Goal: Download file/media

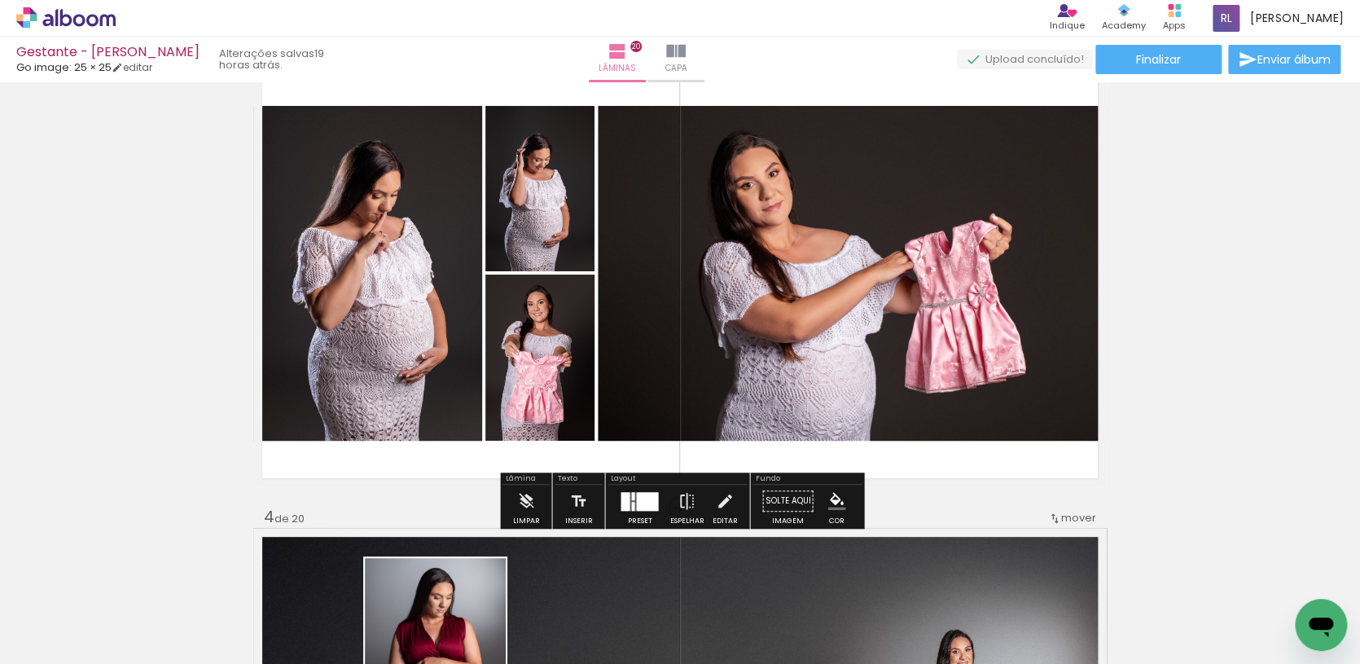
scroll to position [1013, 0]
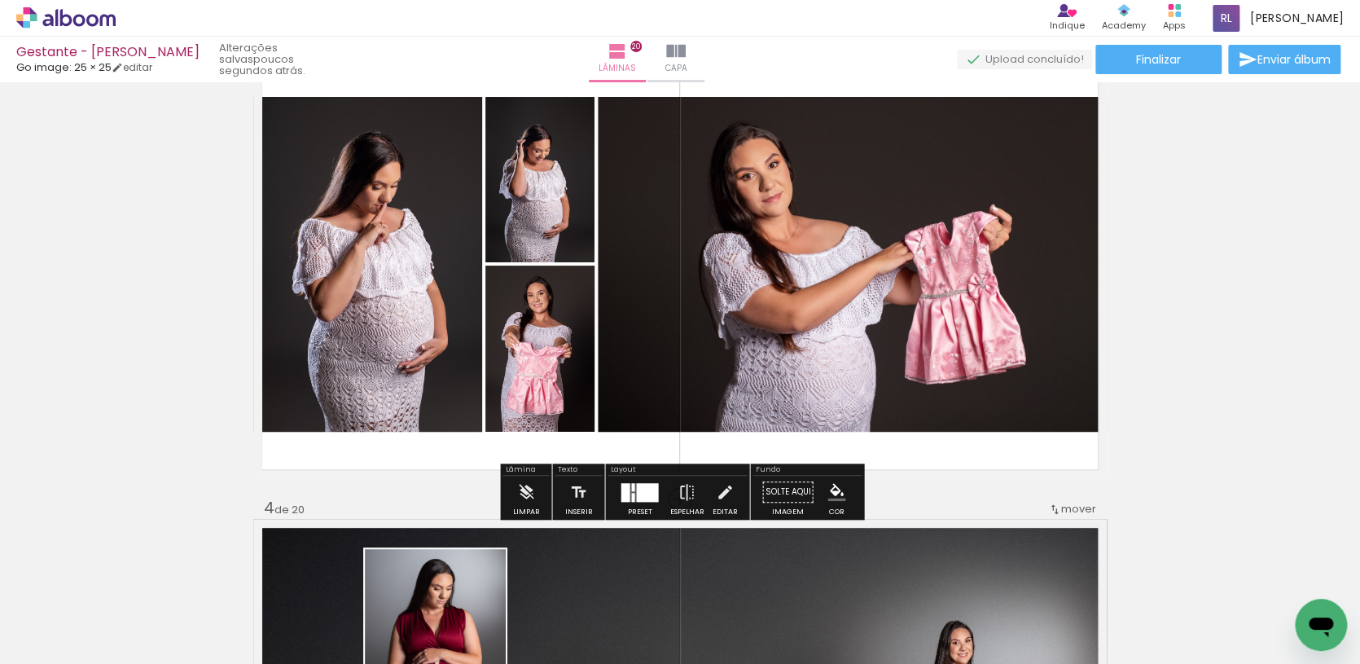
click at [636, 488] on div at bounding box center [647, 491] width 22 height 19
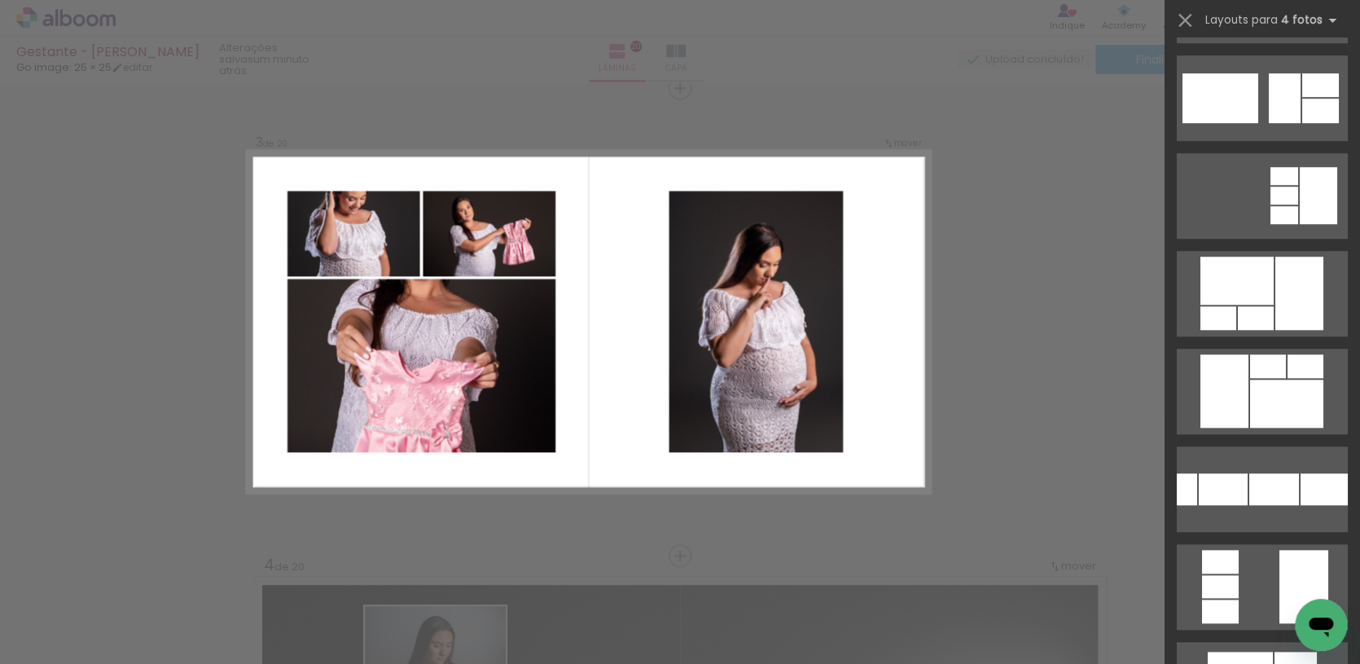
scroll to position [19386, 0]
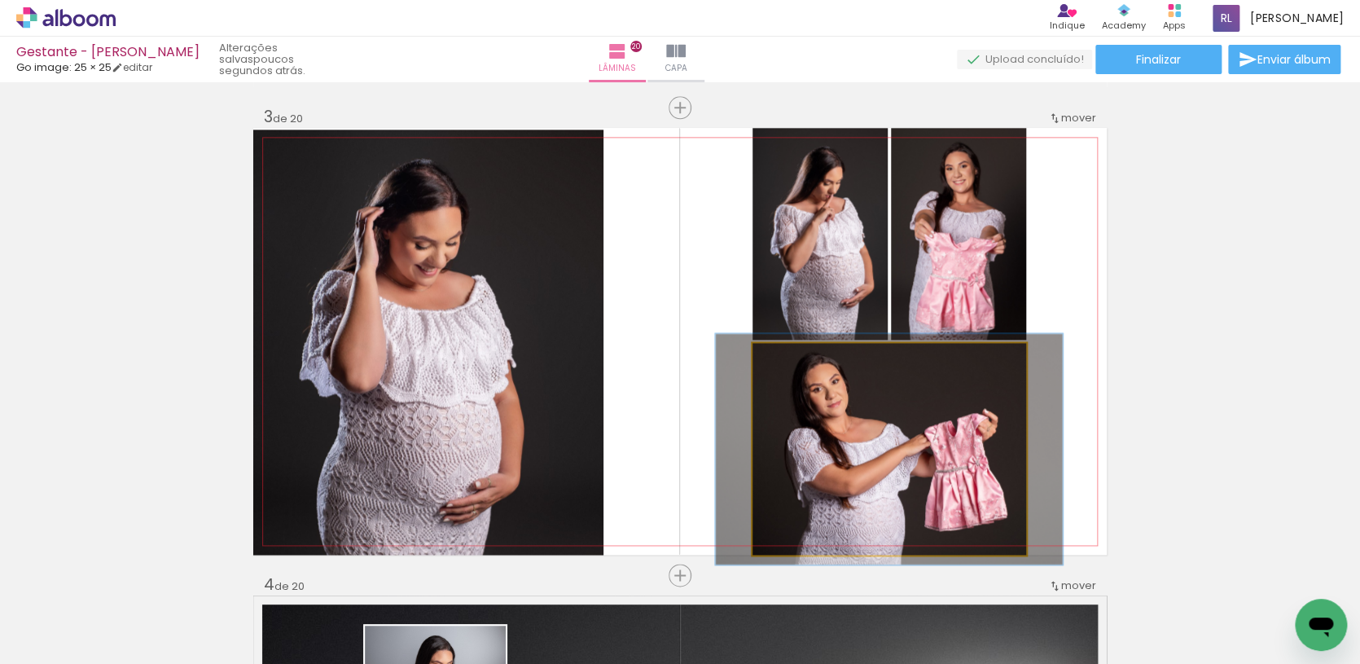
scroll to position [32787, 0]
click at [798, 364] on div at bounding box center [795, 360] width 15 height 15
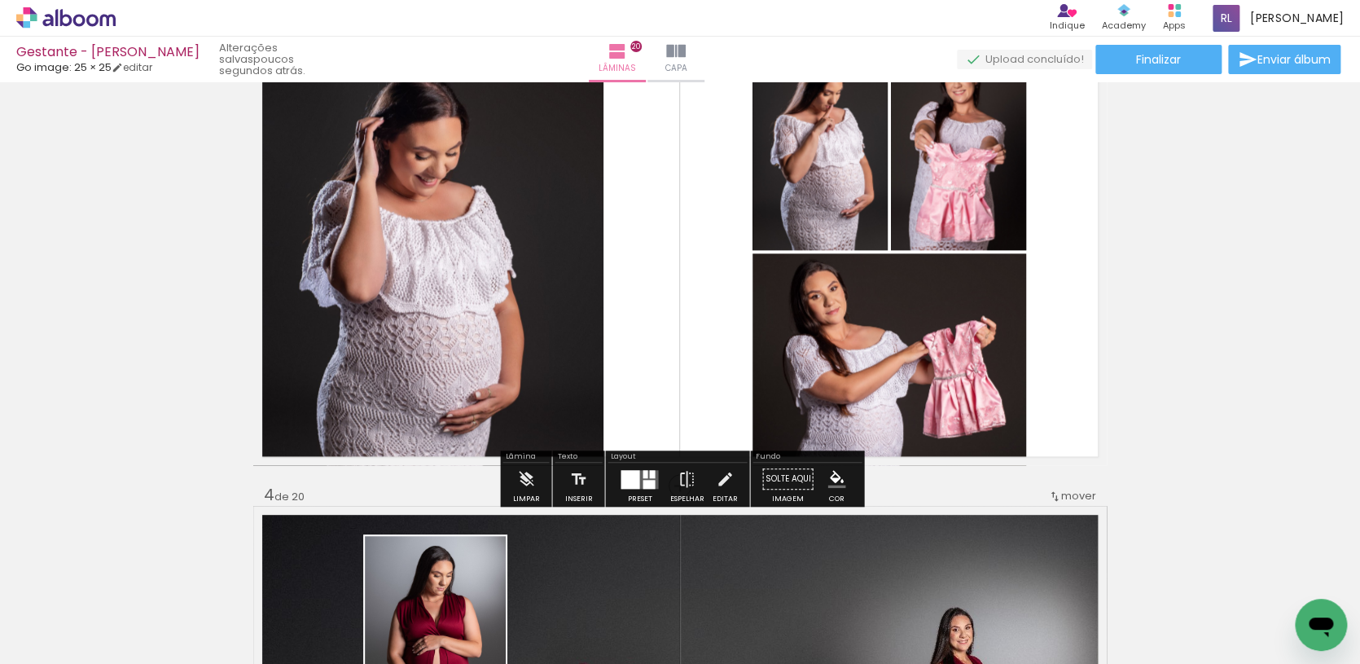
scroll to position [1027, 0]
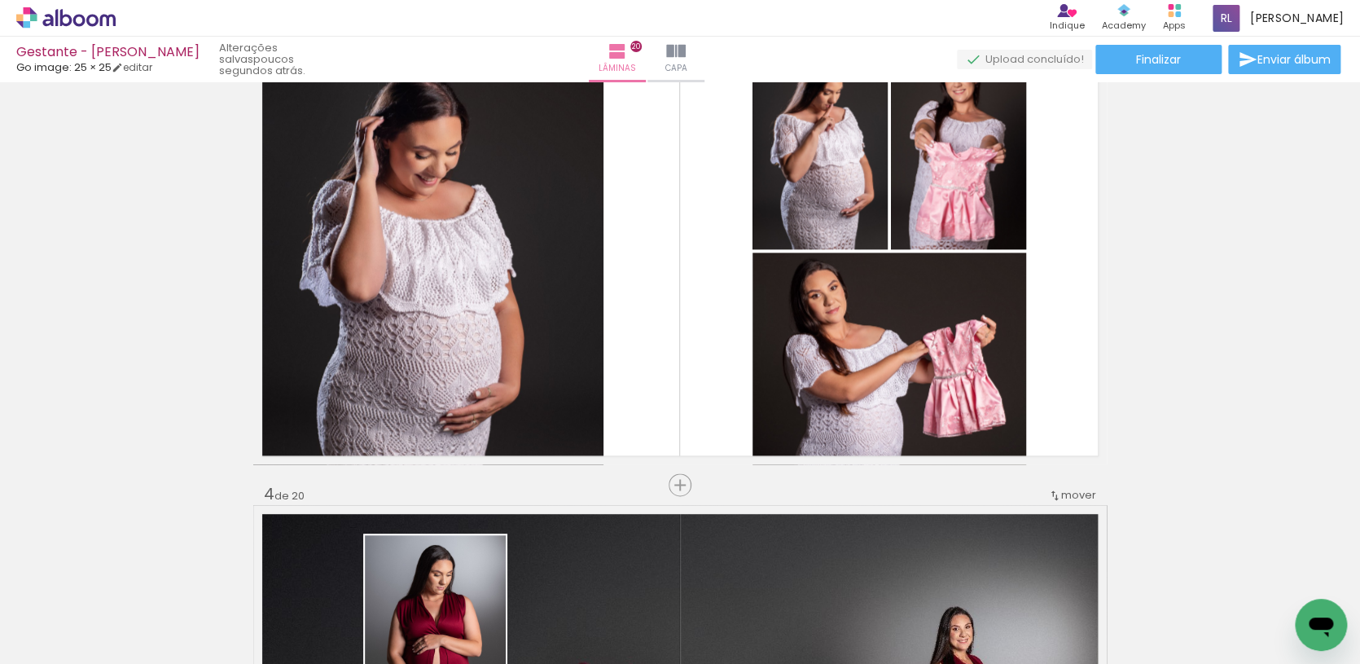
click at [799, 271] on div at bounding box center [796, 270] width 10 height 10
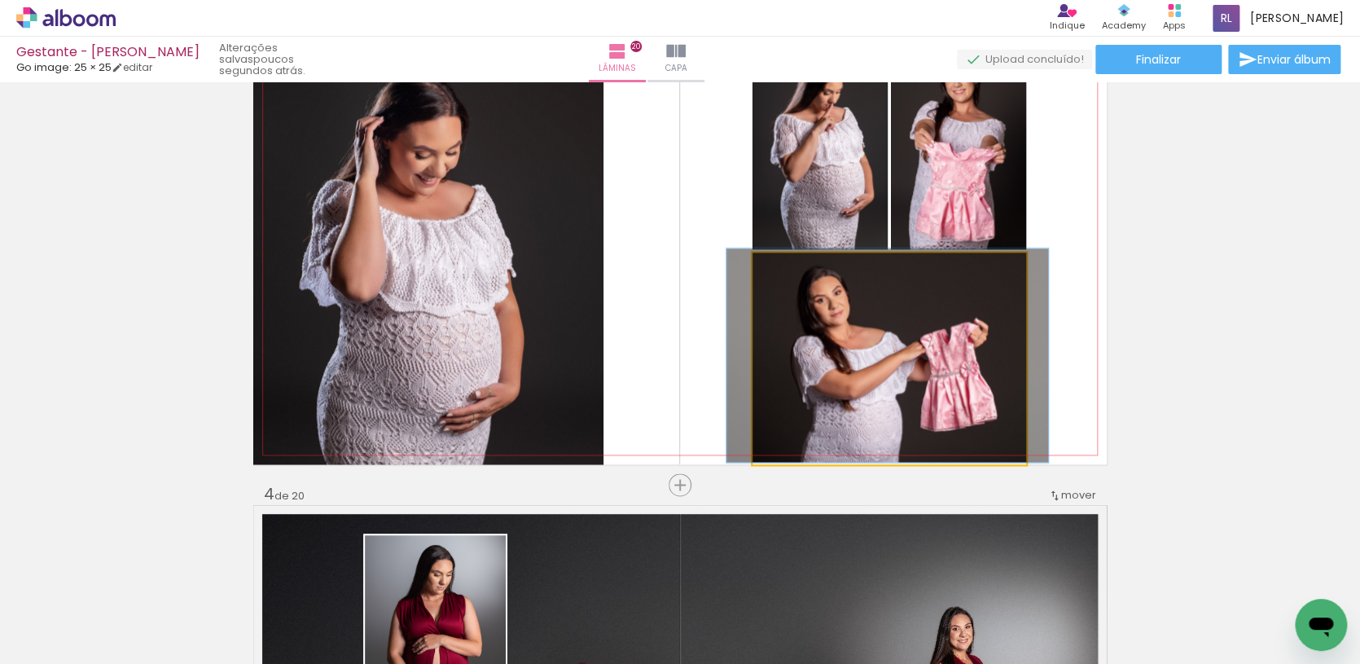
click at [792, 274] on div at bounding box center [791, 269] width 15 height 15
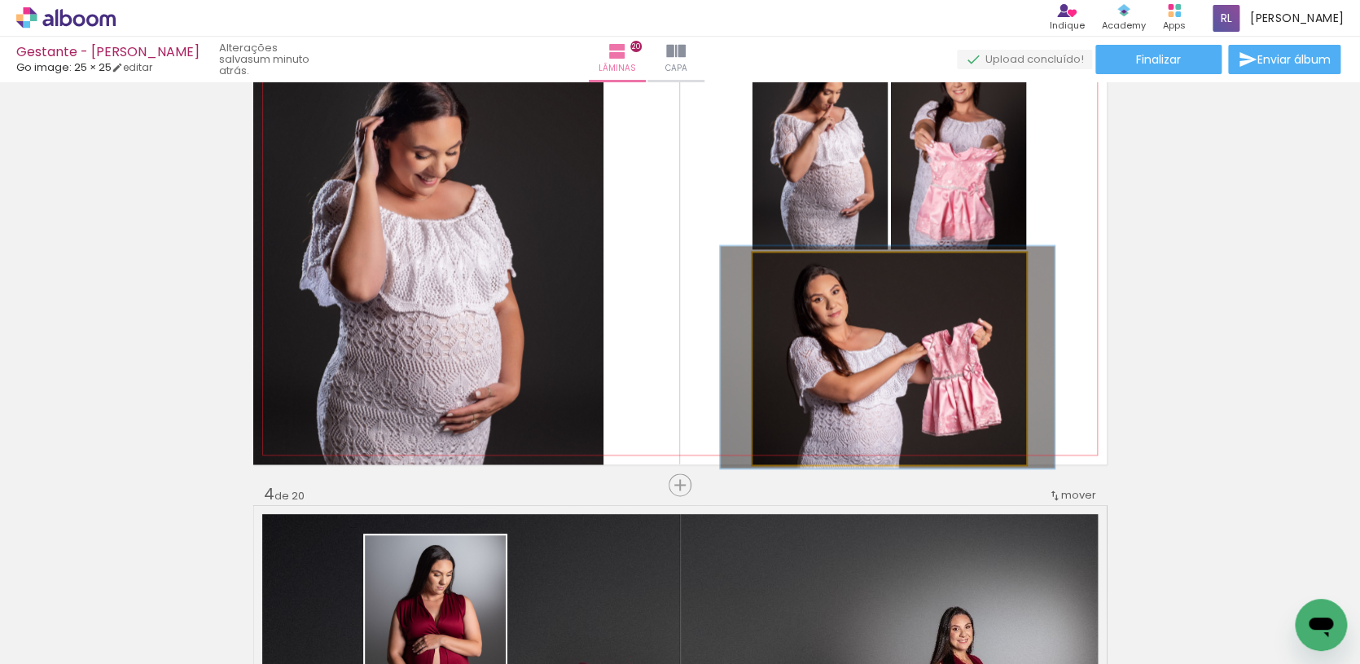
type paper-slider "105"
click at [795, 277] on div at bounding box center [794, 269] width 26 height 26
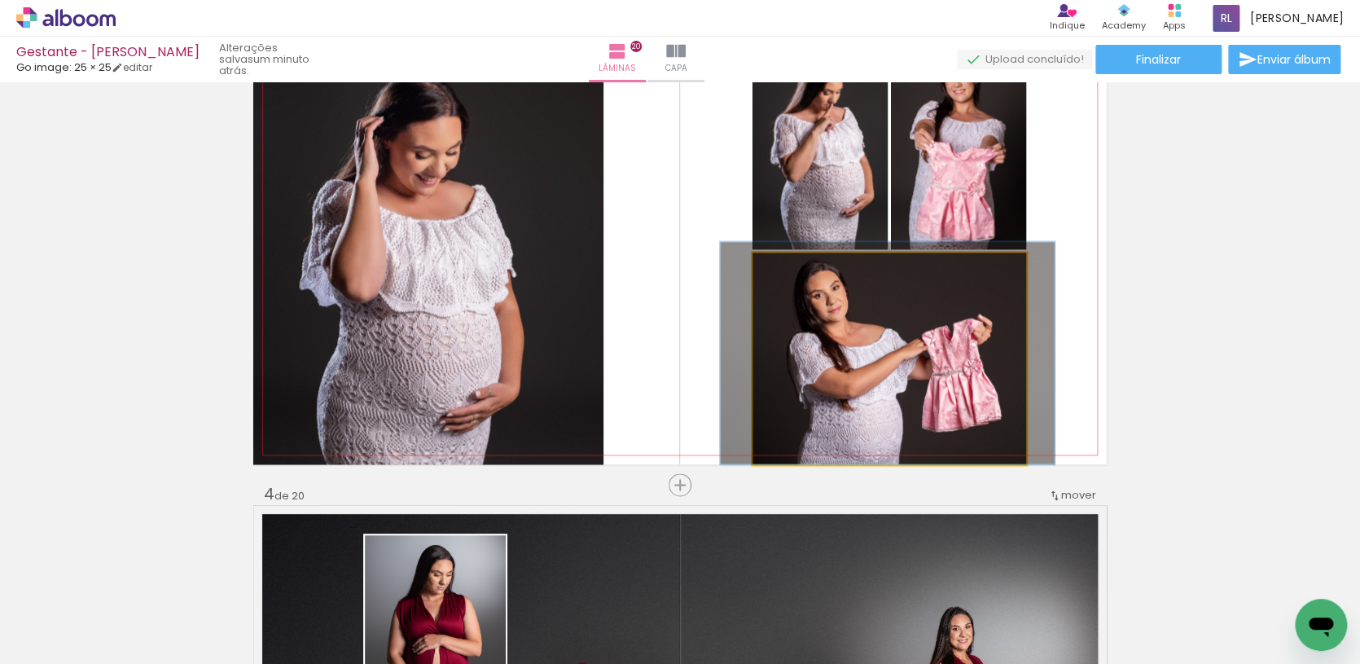
drag, startPoint x: 837, startPoint y: 323, endPoint x: 837, endPoint y: 306, distance: 17.1
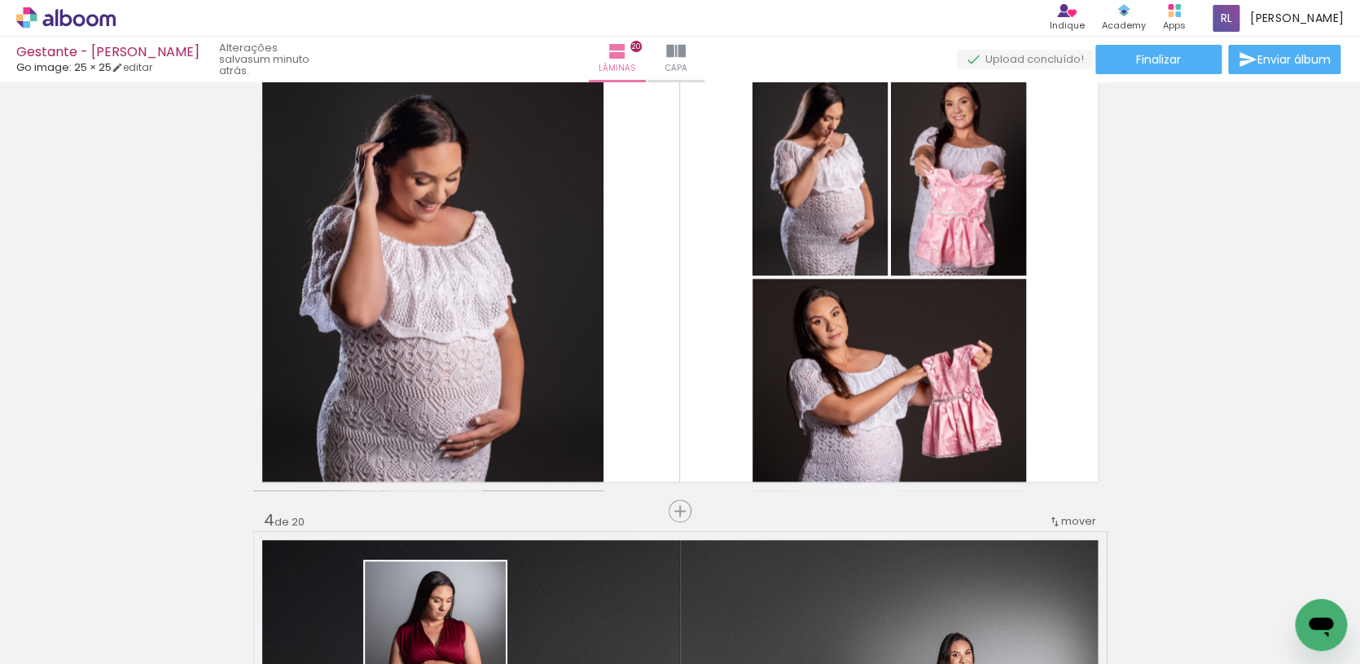
scroll to position [949, 0]
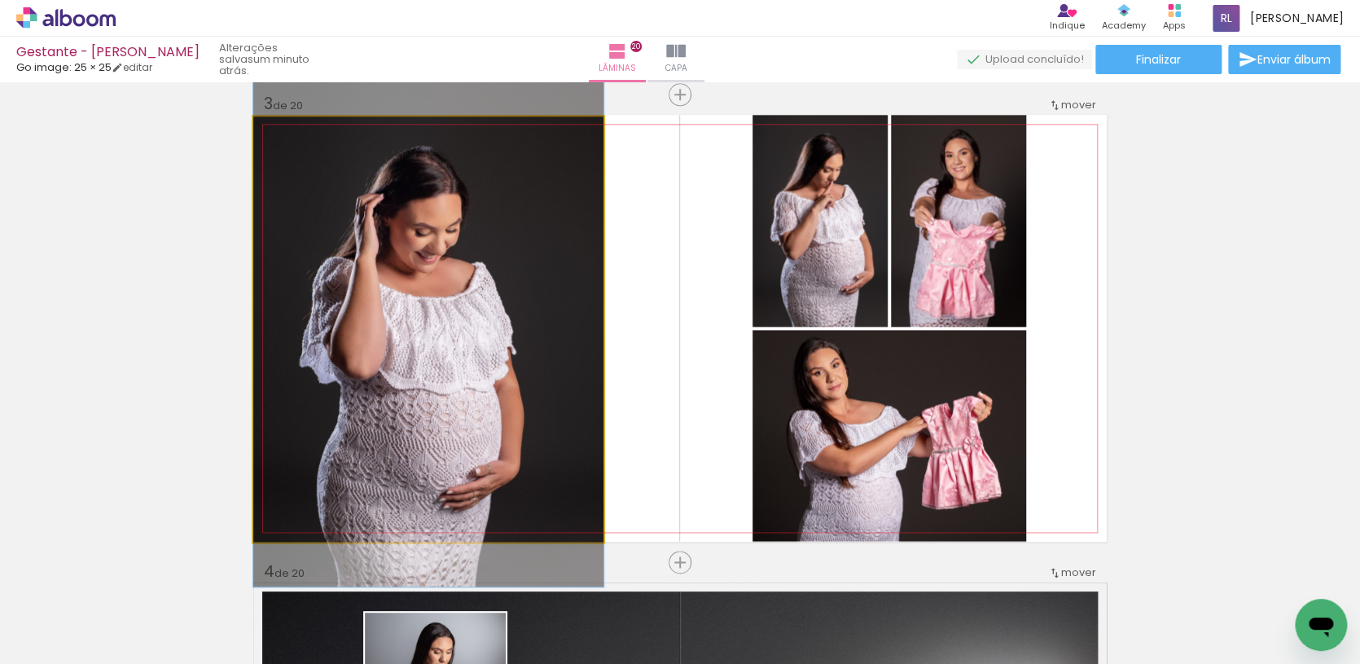
click at [477, 287] on quentale-photo at bounding box center [428, 328] width 350 height 425
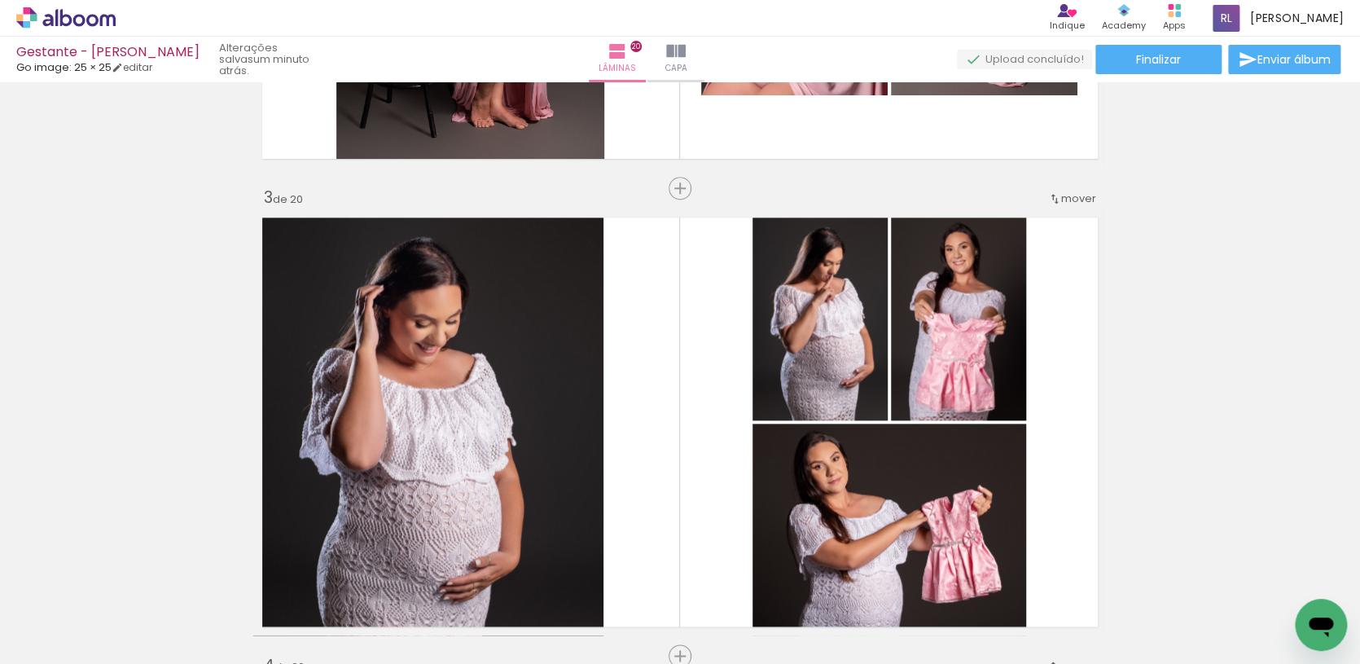
scroll to position [872, 0]
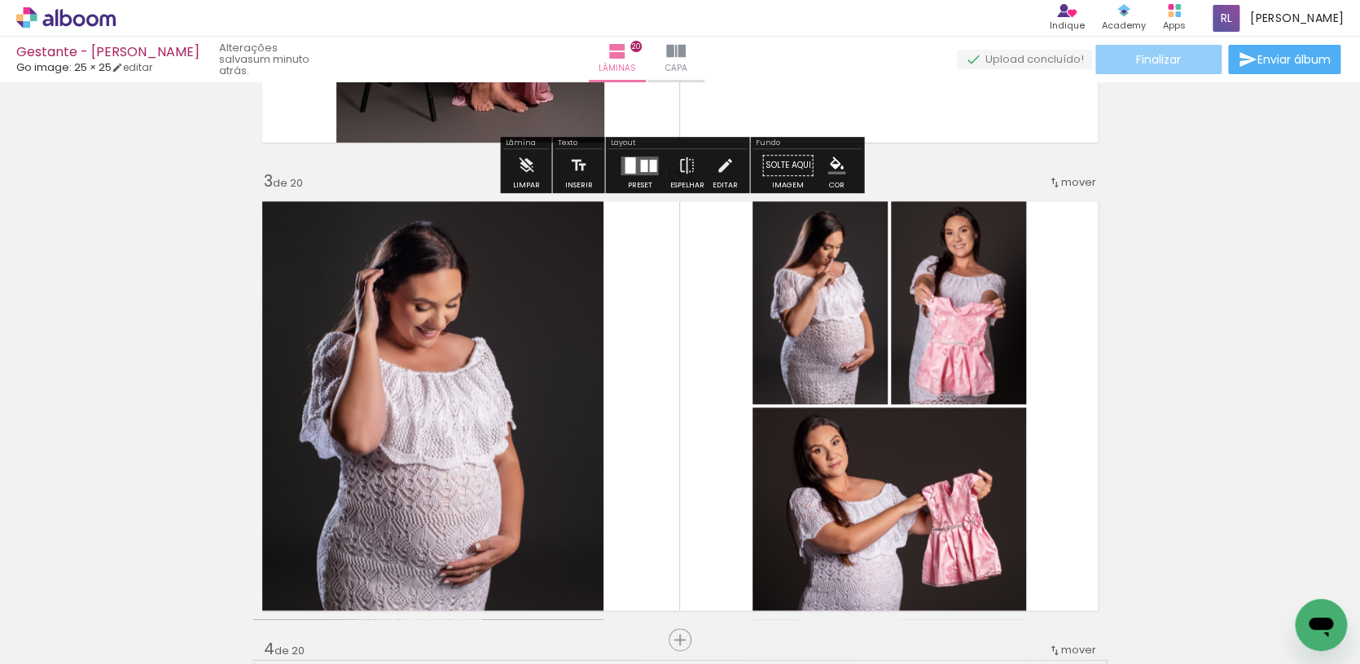
click at [1179, 59] on paper-button "Finalizar" at bounding box center [1158, 59] width 126 height 29
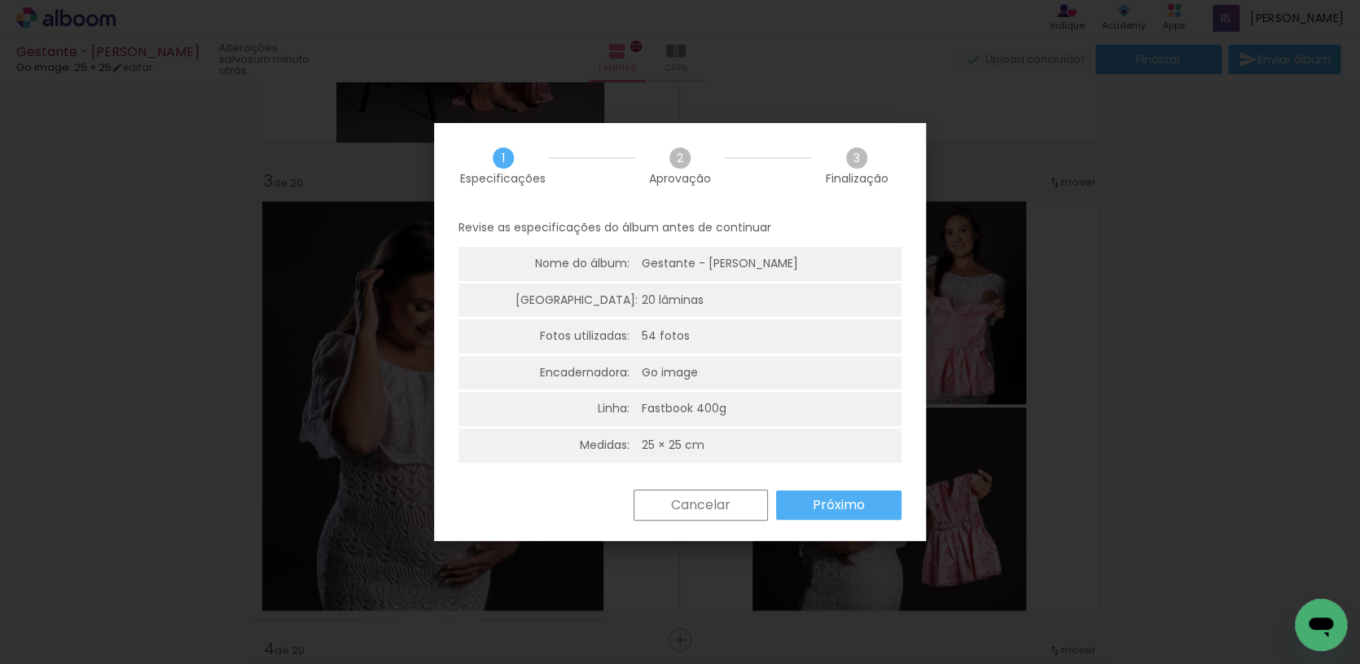
click at [0, 0] on slot "Próximo" at bounding box center [0, 0] width 0 height 0
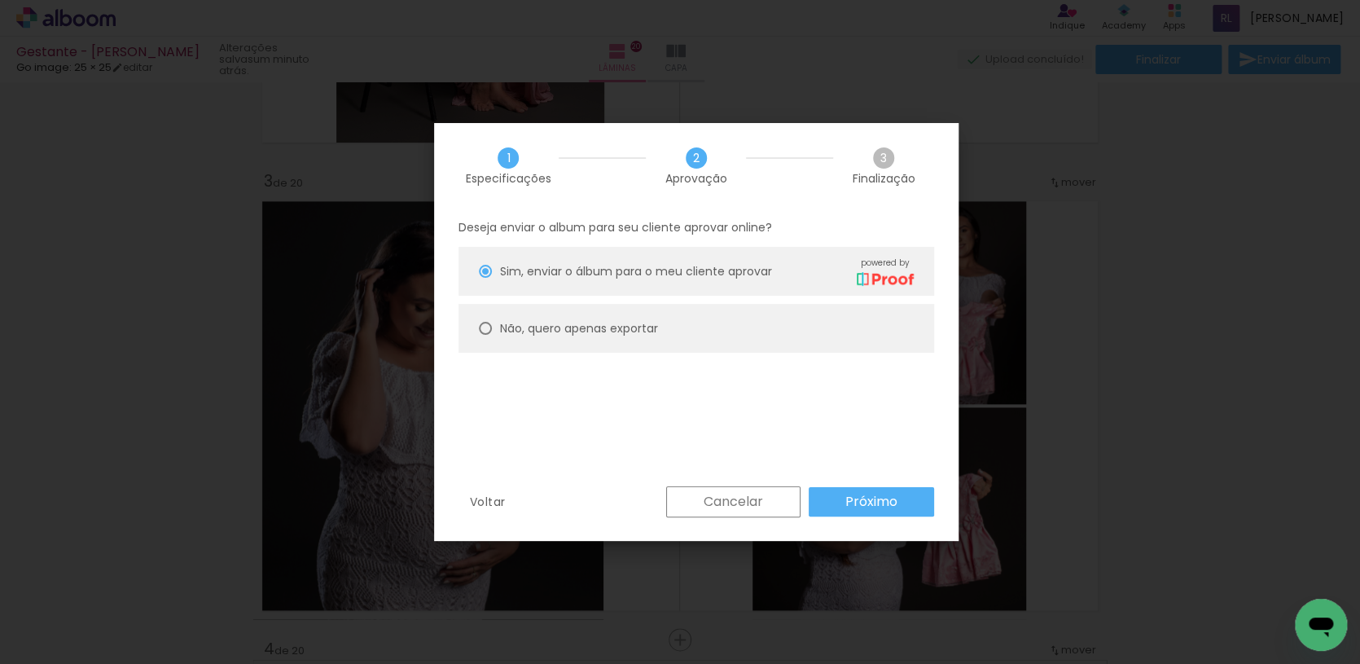
drag, startPoint x: 707, startPoint y: 327, endPoint x: 760, endPoint y: 381, distance: 75.4
click at [707, 327] on paper-radio-button "Não, quero apenas exportar" at bounding box center [695, 328] width 475 height 49
type paper-radio-button "on"
click at [839, 492] on paper-button "Próximo" at bounding box center [870, 501] width 125 height 29
type input "Alta, 300 DPI"
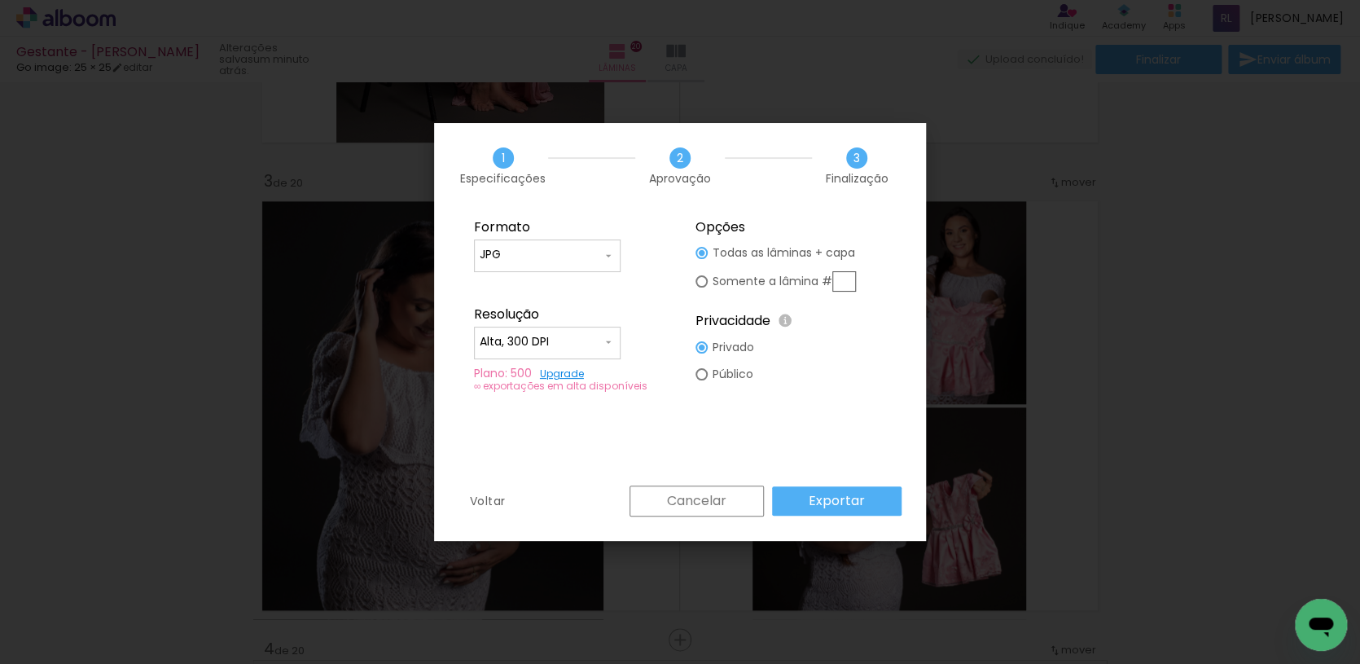
click at [846, 287] on input "text" at bounding box center [844, 281] width 24 height 20
type paper-radio-button "on"
type input "3"
click at [0, 0] on slot "Exportar" at bounding box center [0, 0] width 0 height 0
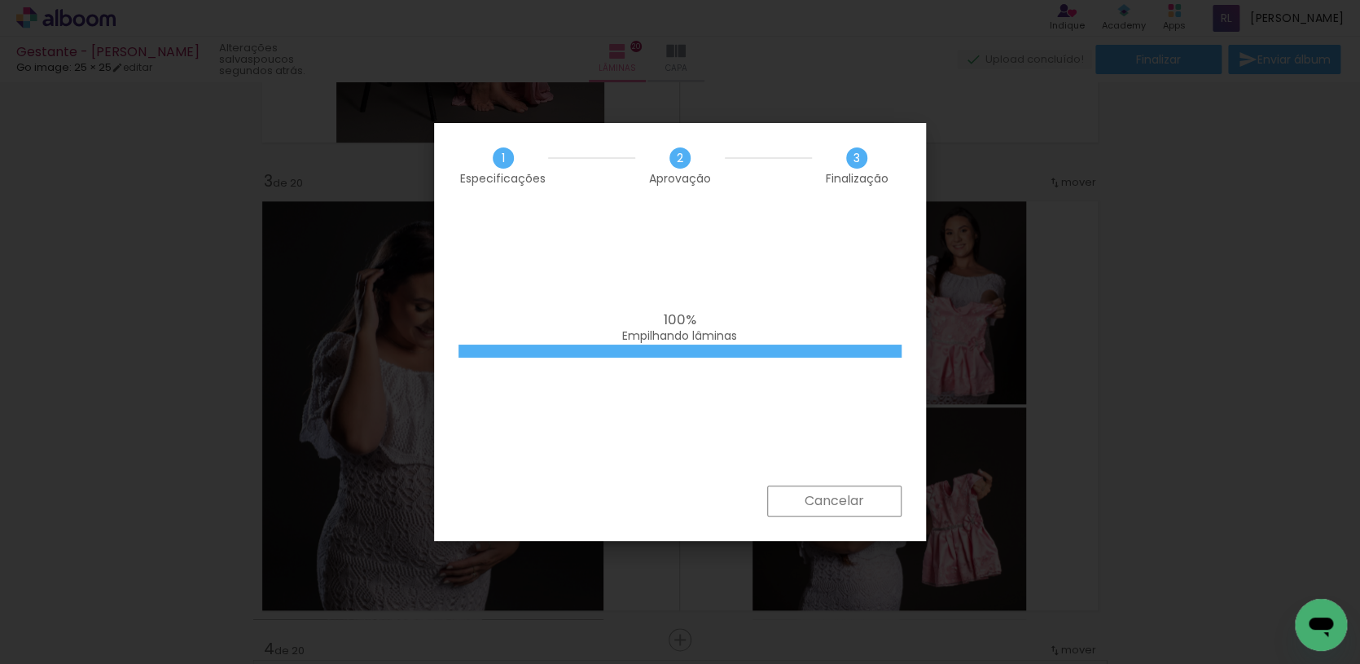
scroll to position [0, 0]
click at [615, 312] on div "100% Empilhando lâminas" at bounding box center [679, 328] width 443 height 33
click at [813, 369] on div "100% Empilhando lâminas" at bounding box center [680, 346] width 492 height 277
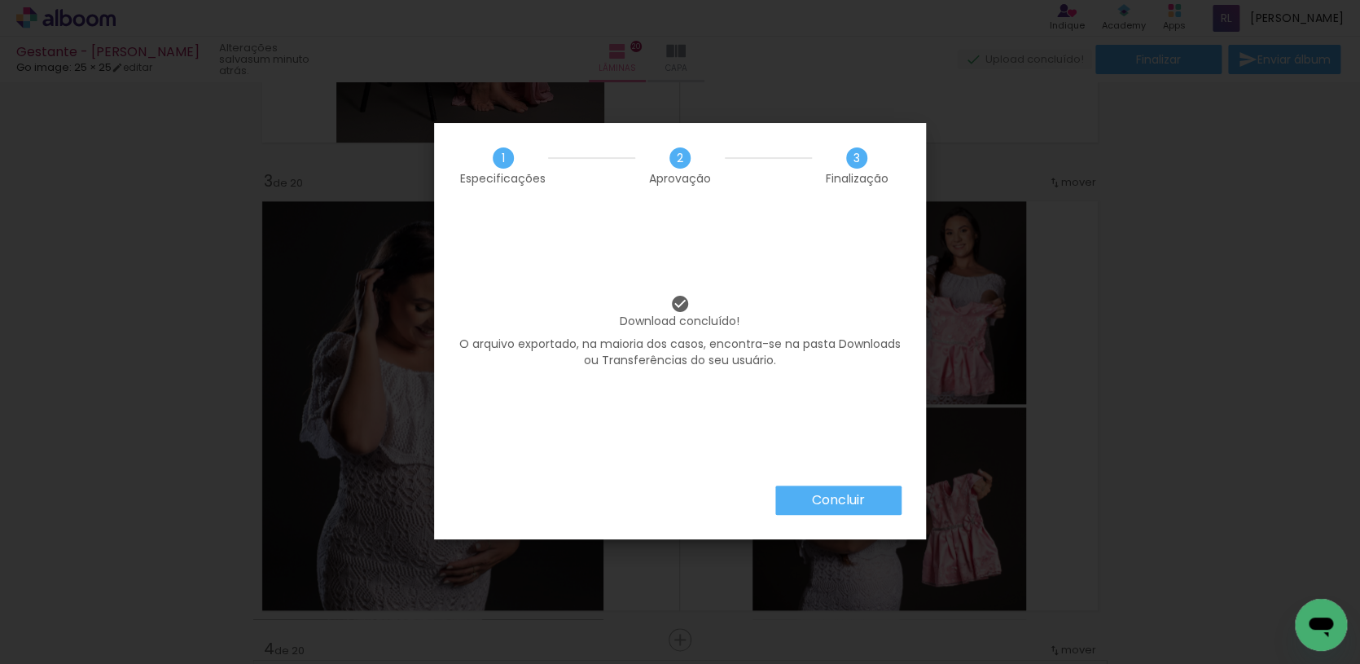
click at [0, 0] on slot "Concluir" at bounding box center [0, 0] width 0 height 0
